Goal: Task Accomplishment & Management: Complete application form

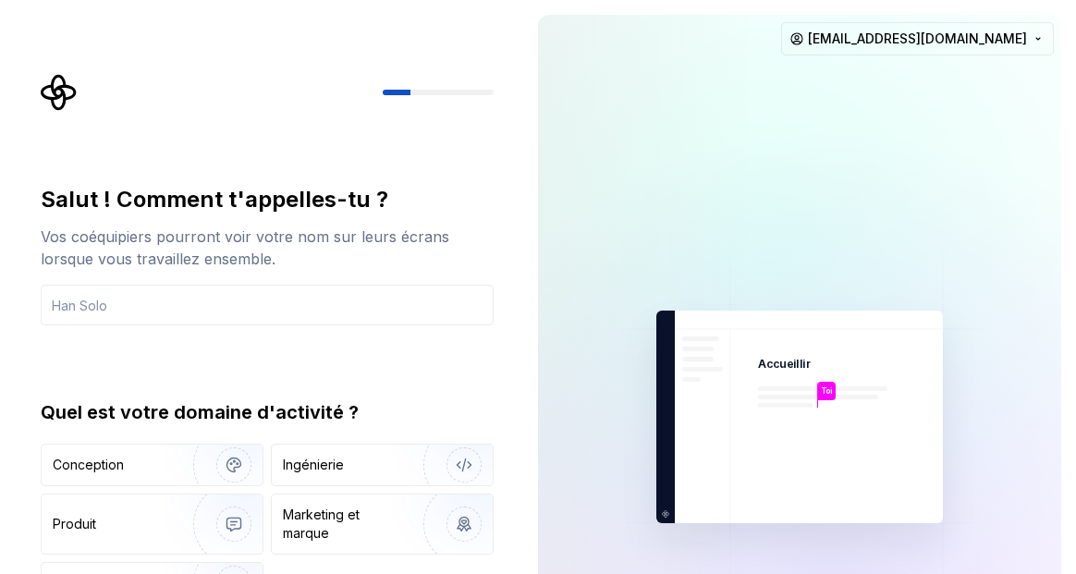
click at [577, 346] on div at bounding box center [649, 417] width 222 height 804
click at [527, 335] on div "Toi Accueillir Toi T B +3 Thomas Brooke Jamie jeandedieunorive@gmail.com" at bounding box center [799, 417] width 553 height 834
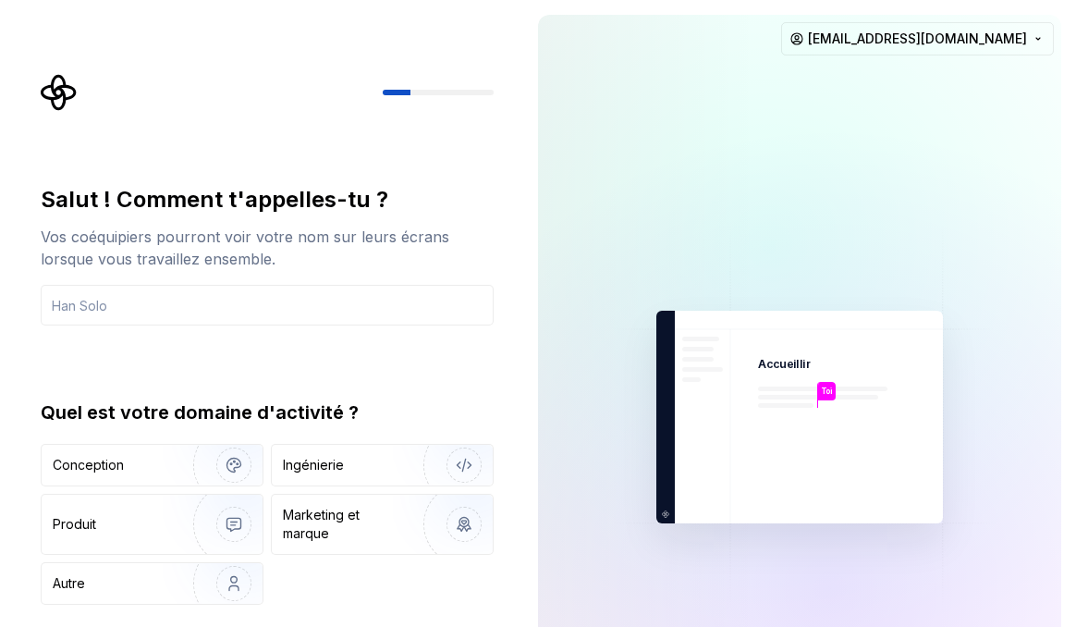
click at [1017, 344] on div at bounding box center [769, 246] width 924 height 924
click at [528, 166] on div "Toi Accueillir Toi T B +3 Thomas Brooke Jamie jeandedieunorive@gmail.com" at bounding box center [799, 417] width 553 height 834
click at [784, 369] on font "Accueillir" at bounding box center [784, 365] width 53 height 14
click at [828, 393] on font "Toi" at bounding box center [826, 390] width 11 height 9
click at [701, 507] on img at bounding box center [800, 417] width 416 height 485
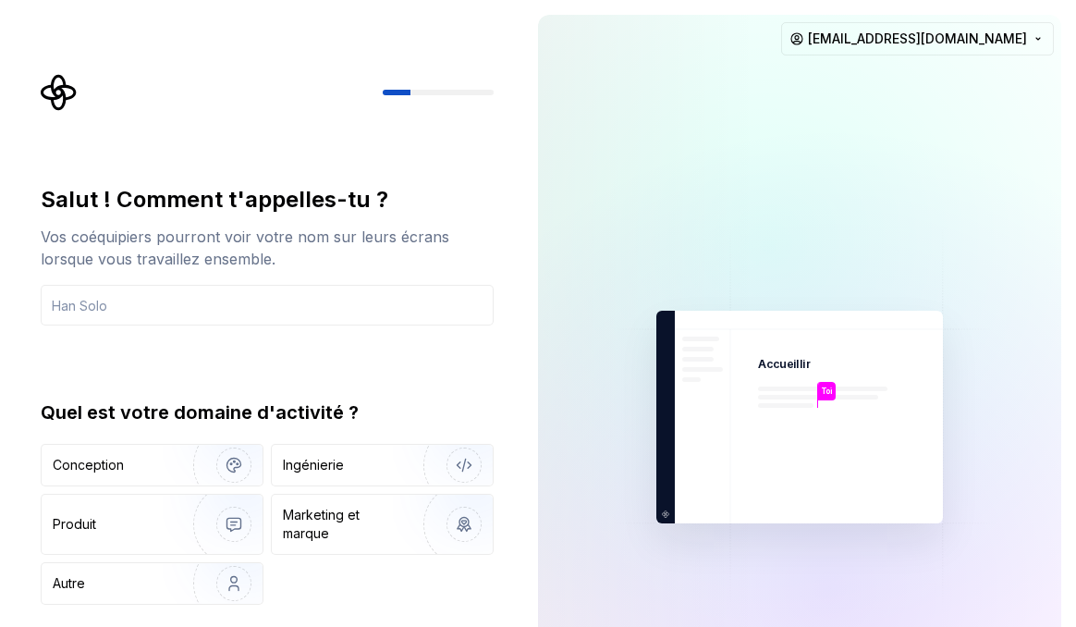
click at [664, 521] on img at bounding box center [800, 417] width 416 height 485
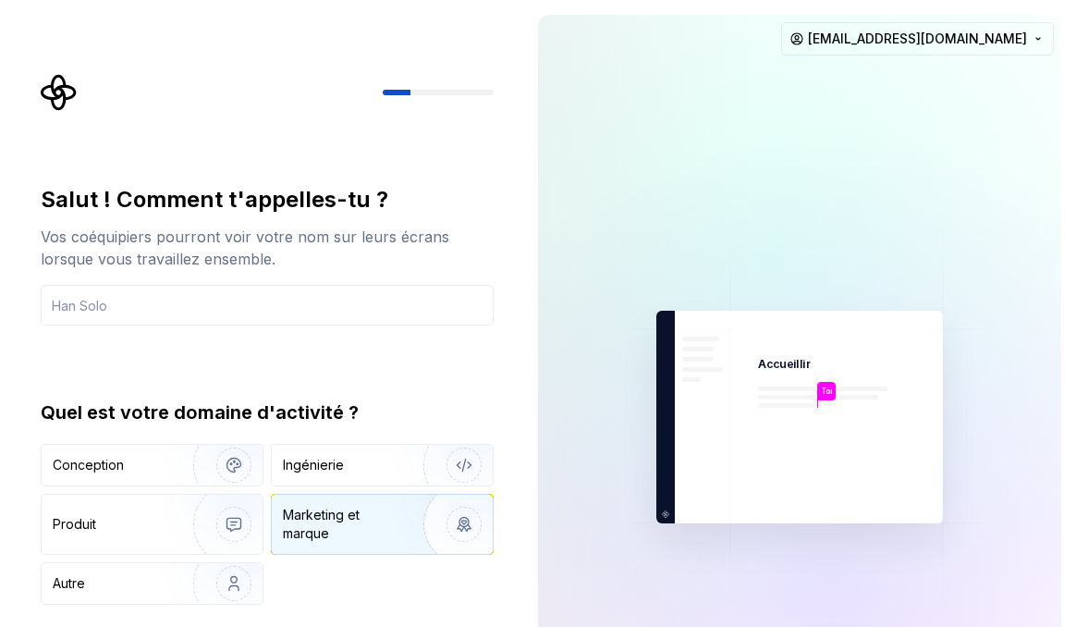
click at [408, 498] on img "button" at bounding box center [452, 524] width 118 height 124
click at [445, 421] on div "Quel est votre domaine d'activité ?" at bounding box center [267, 412] width 453 height 26
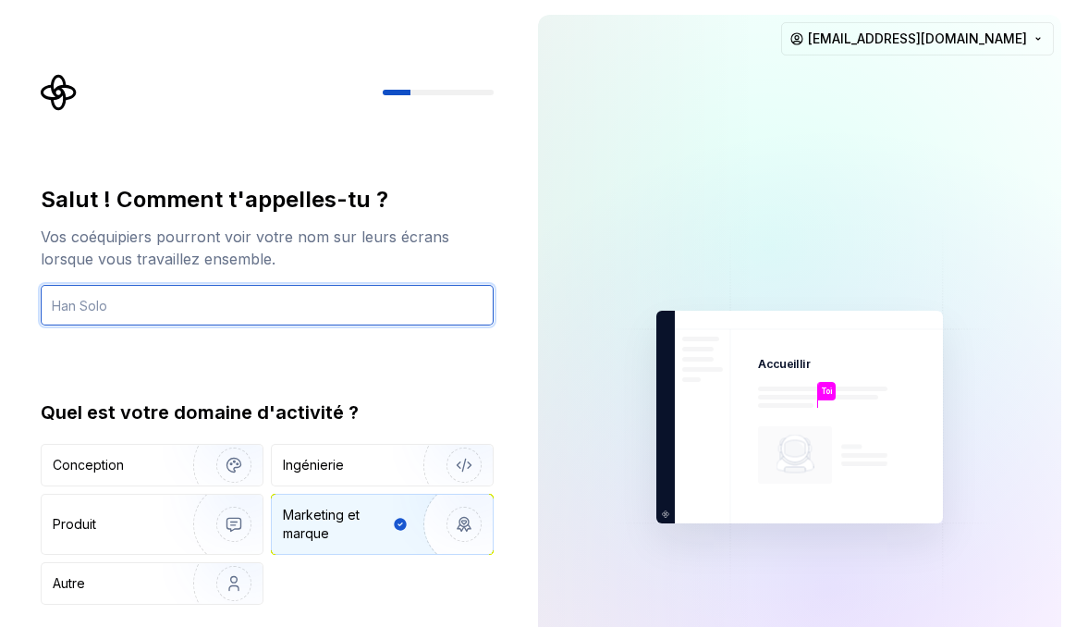
click at [480, 323] on input "text" at bounding box center [267, 305] width 453 height 41
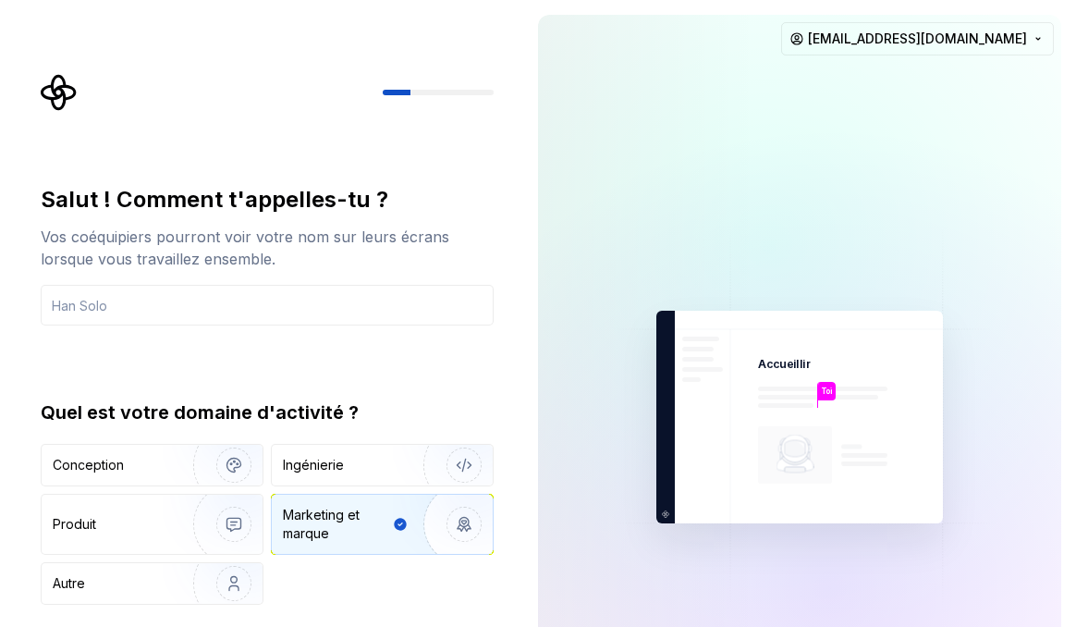
click at [495, 434] on div "Salut ! Comment t'appelles-tu ? Vos coéquipiers pourront voir votre nom sur leu…" at bounding box center [273, 371] width 486 height 594
click at [522, 399] on div "Salut ! Comment t'appelles-tu ? Vos coéquipiers pourront voir votre nom sur leu…" at bounding box center [261, 417] width 523 height 834
